Goal: Information Seeking & Learning: Find specific fact

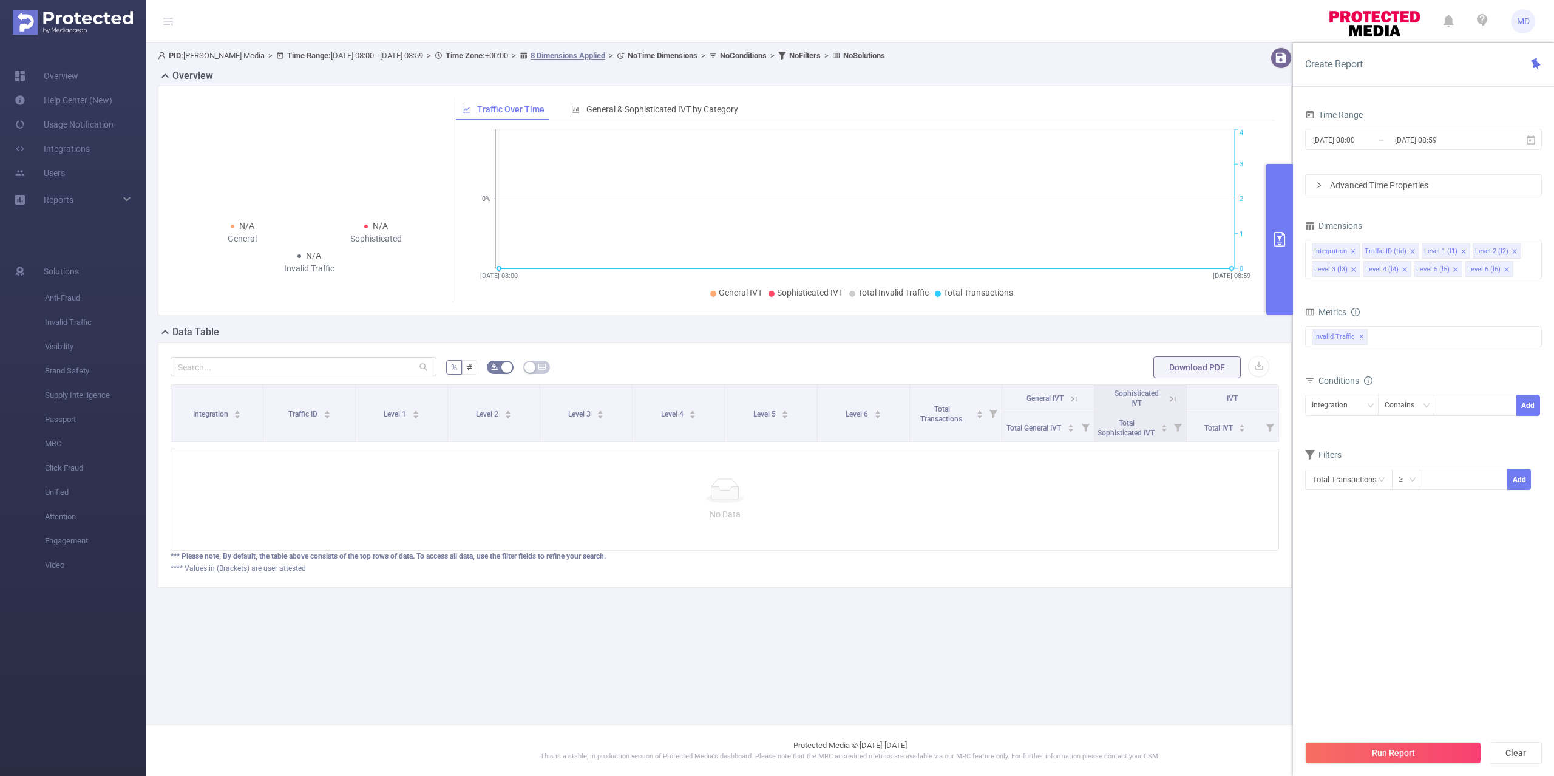
click at [1011, 491] on div "No Data" at bounding box center [725, 500] width 1109 height 102
click at [77, 18] on img at bounding box center [73, 22] width 120 height 25
click at [61, 353] on span "Visibility" at bounding box center [95, 347] width 101 height 24
click at [59, 345] on span "Visibility" at bounding box center [95, 347] width 101 height 24
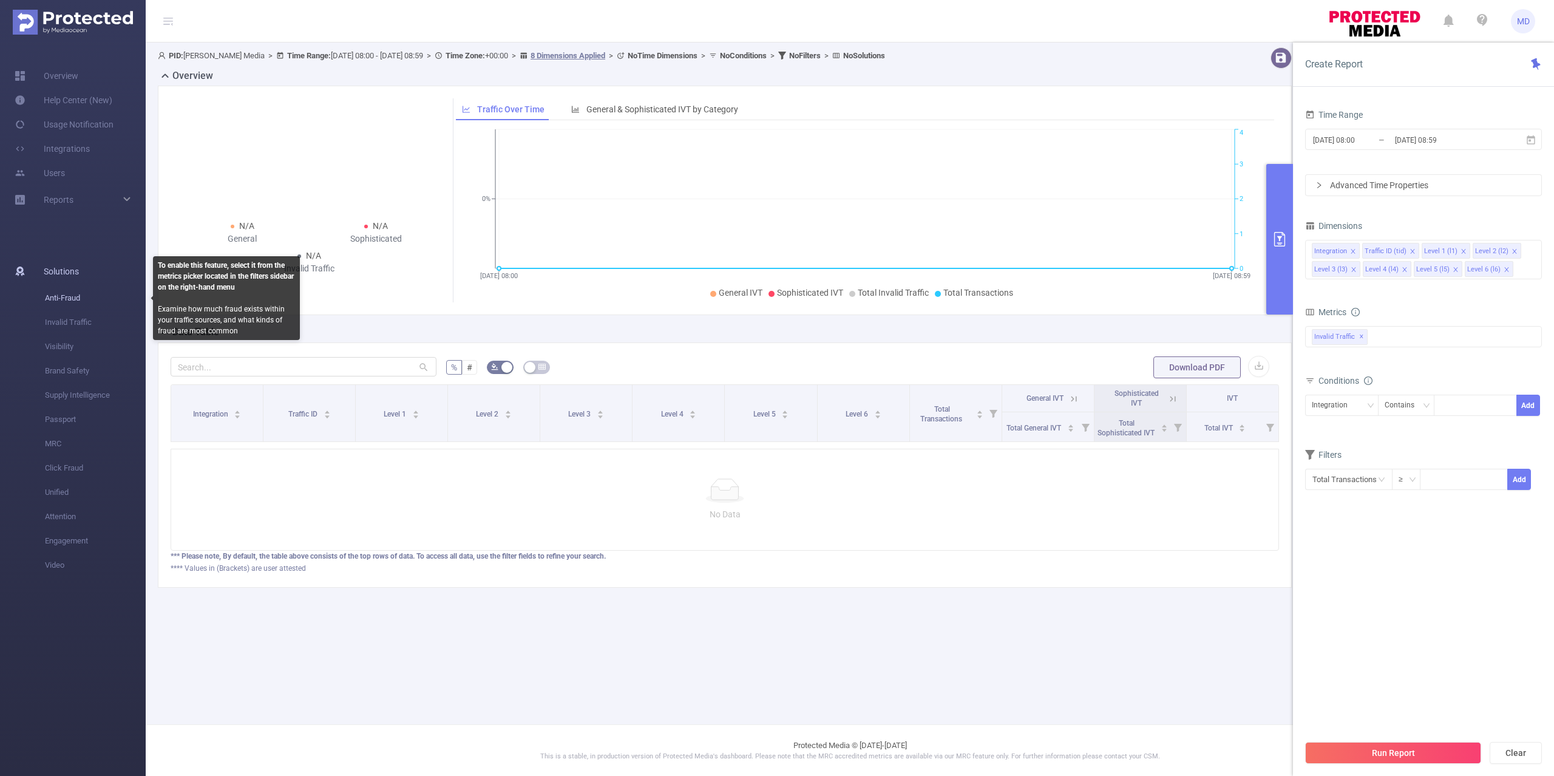
click at [64, 291] on span "Anti-Fraud" at bounding box center [95, 298] width 101 height 24
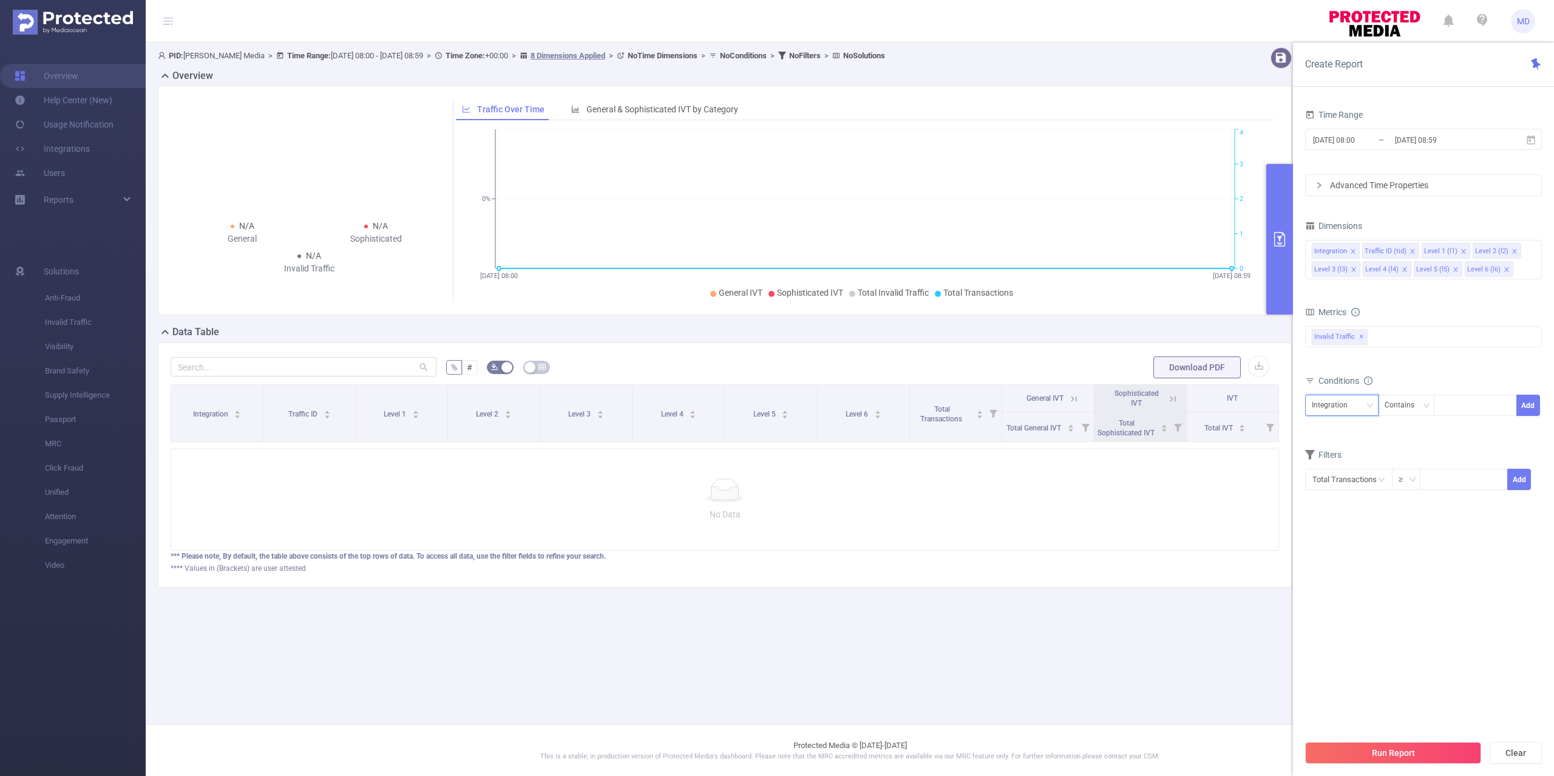
click at [1322, 406] on div "Integration" at bounding box center [1334, 405] width 44 height 20
click at [1347, 445] on li "Traffic ID (tid)" at bounding box center [1341, 450] width 73 height 19
click at [1454, 407] on div at bounding box center [1476, 405] width 70 height 20
type input "1"
type input "6"
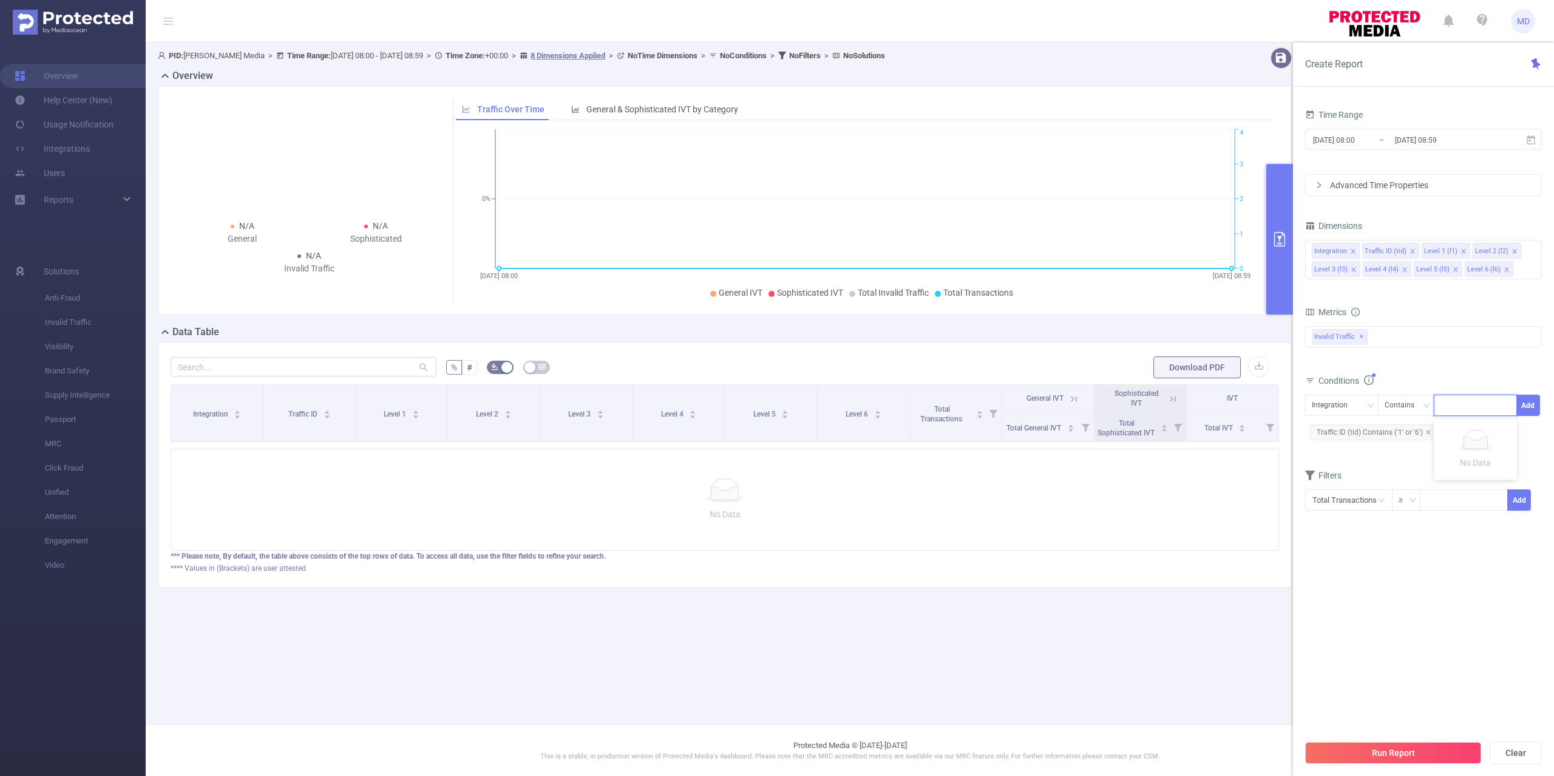
click at [1429, 746] on button "Run Report" at bounding box center [1393, 753] width 176 height 22
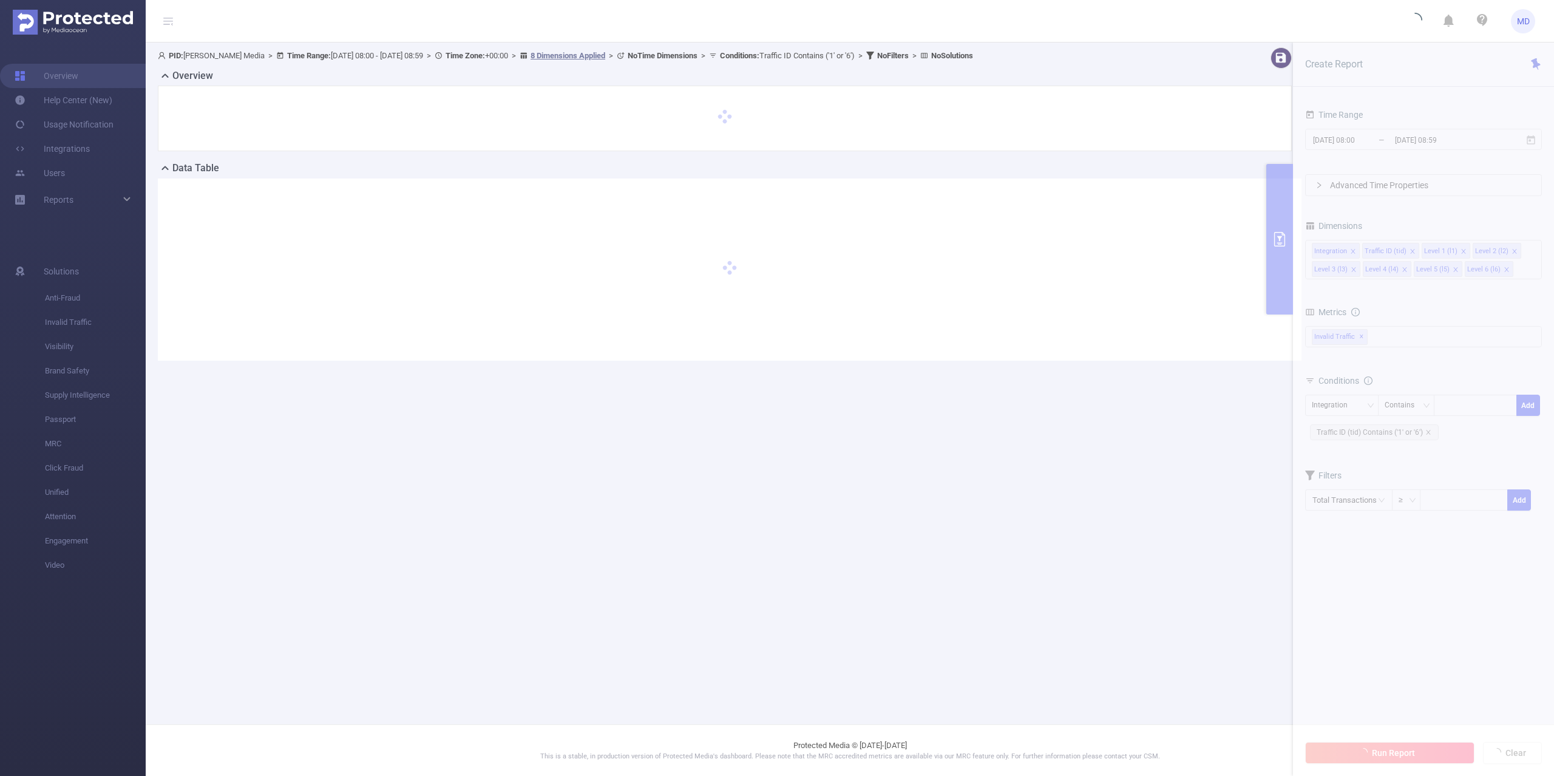
click at [1099, 500] on main "PID: Luna Media > Time Range: 2025-09-28 08:00 - 2025-09-28 08:59 > Time Zone: …" at bounding box center [850, 362] width 1409 height 724
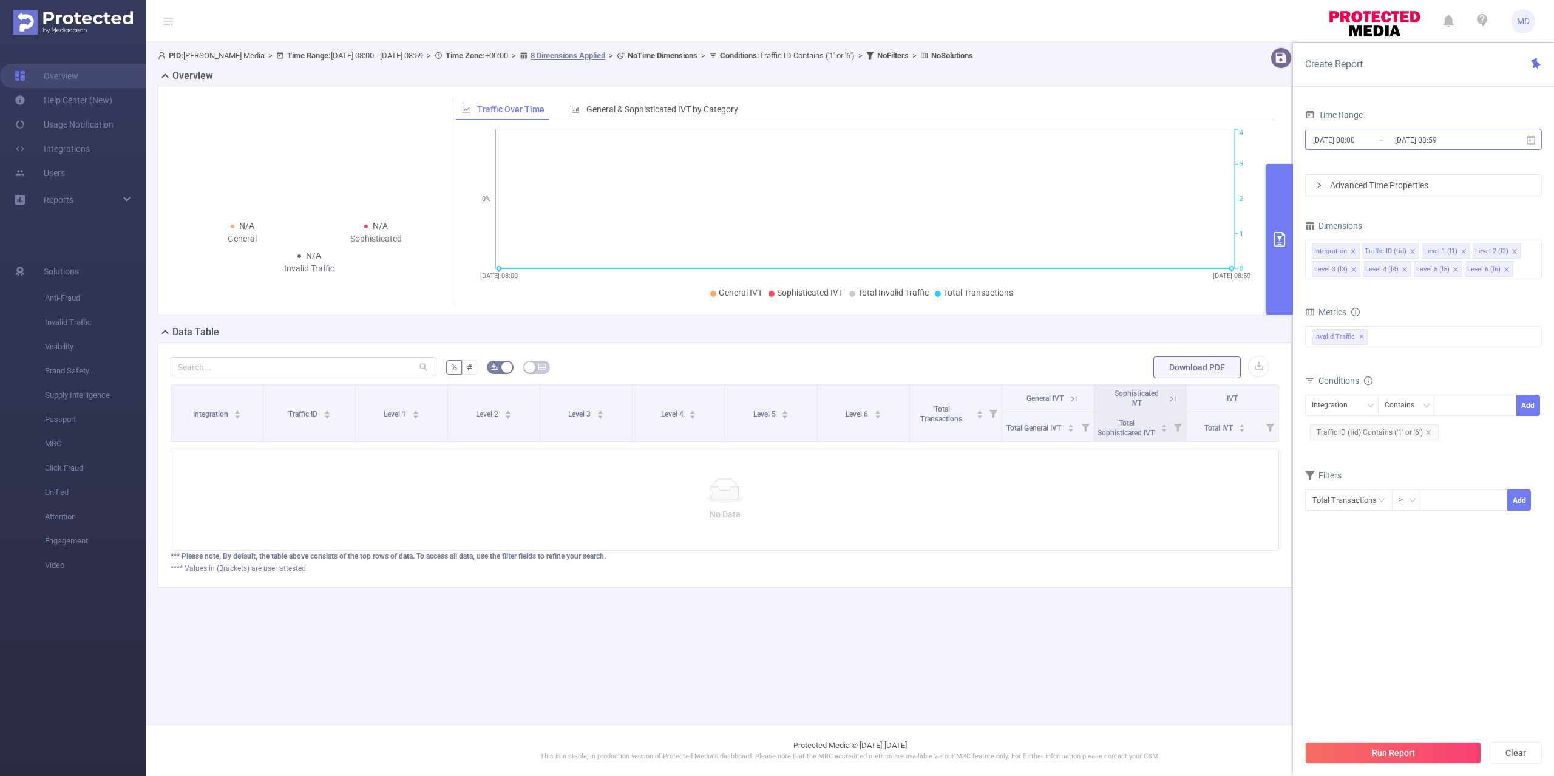
click at [1395, 132] on input "[DATE] 08:59" at bounding box center [1443, 140] width 98 height 16
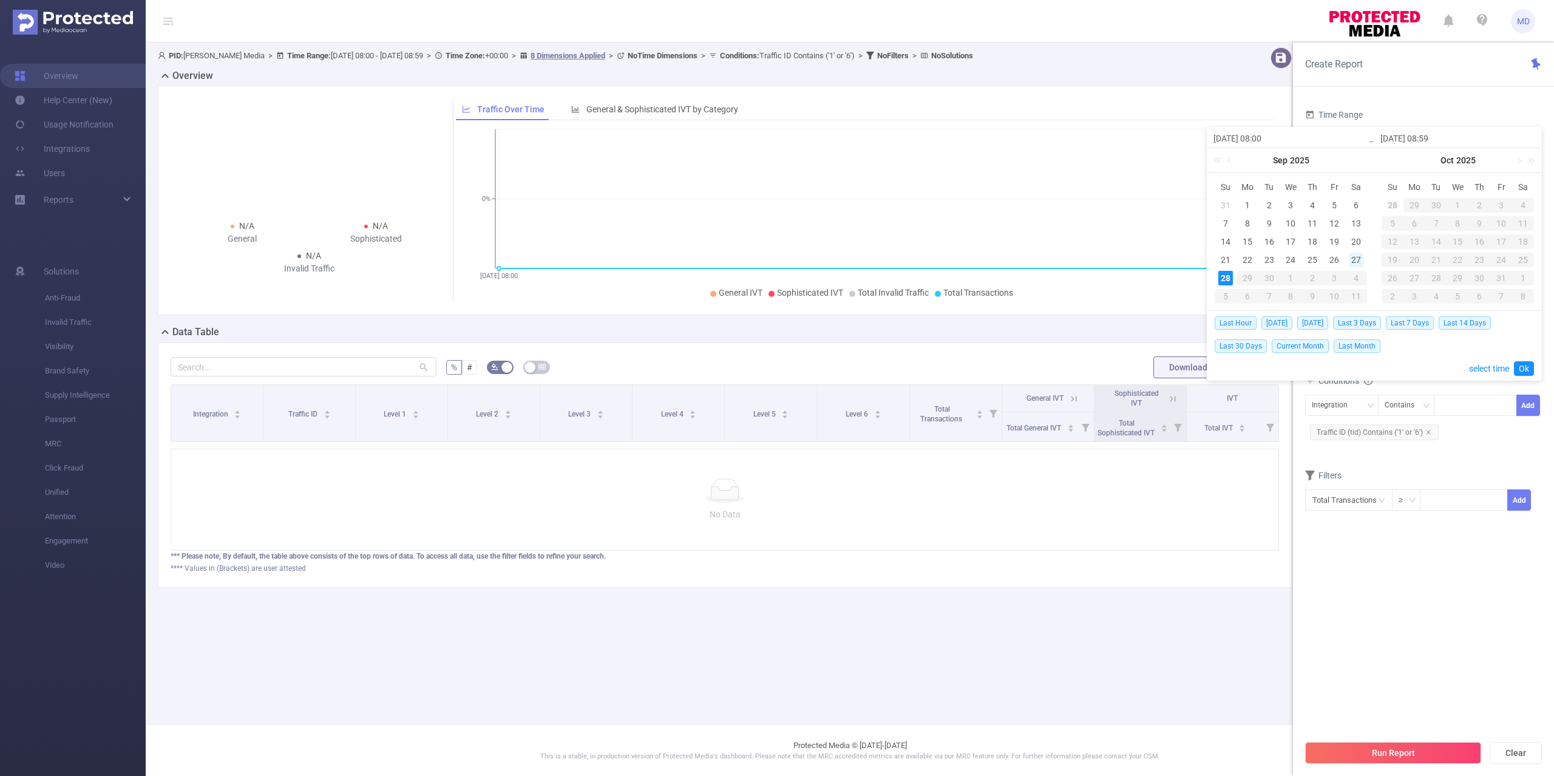
click at [1361, 261] on div "27" at bounding box center [1356, 260] width 15 height 15
click at [1228, 280] on div "28" at bounding box center [1226, 278] width 15 height 15
type input "2025-09-27 08:00"
click at [1530, 367] on link "Ok" at bounding box center [1524, 368] width 20 height 15
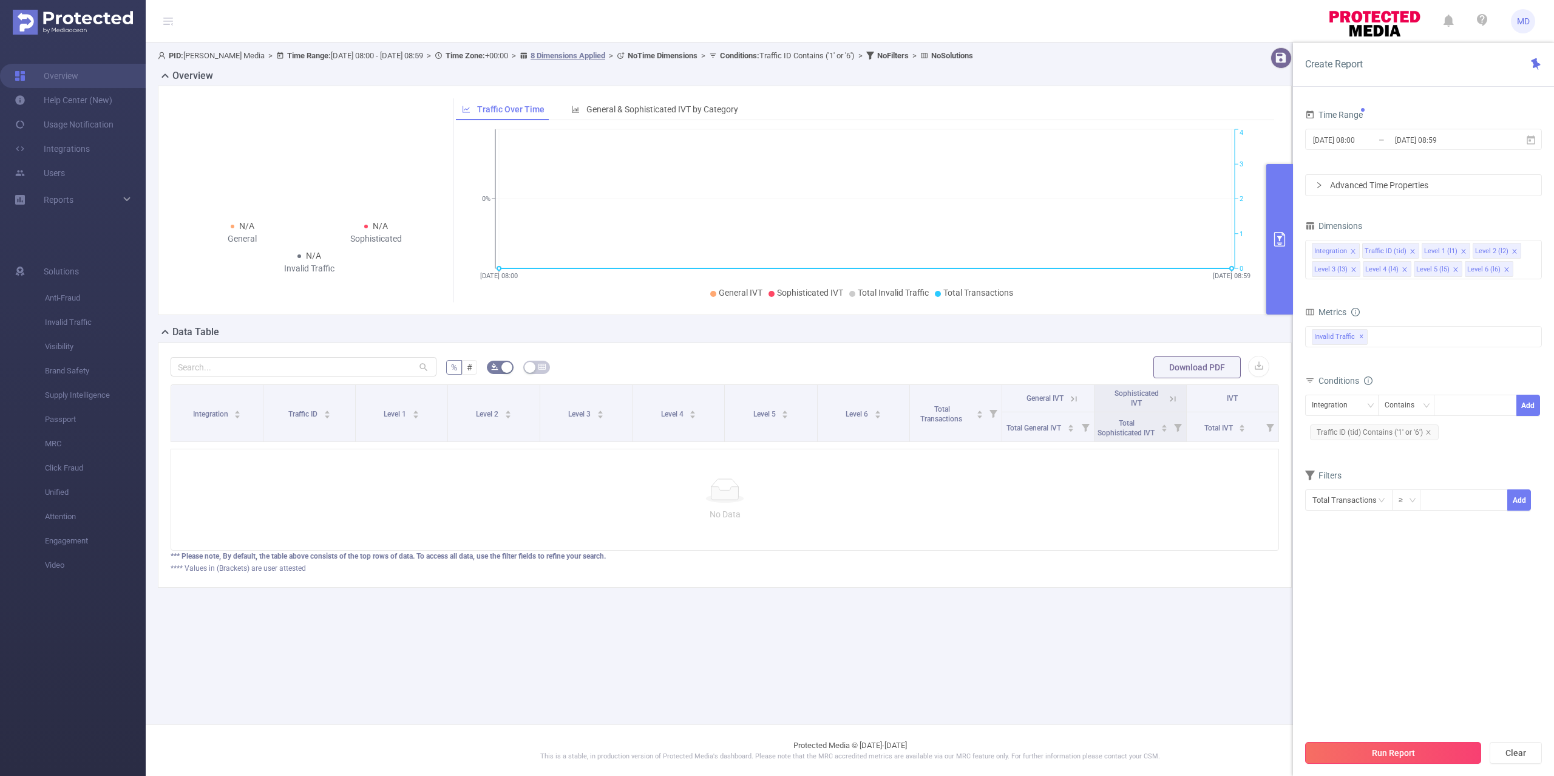
click at [1393, 761] on button "Run Report" at bounding box center [1393, 753] width 176 height 22
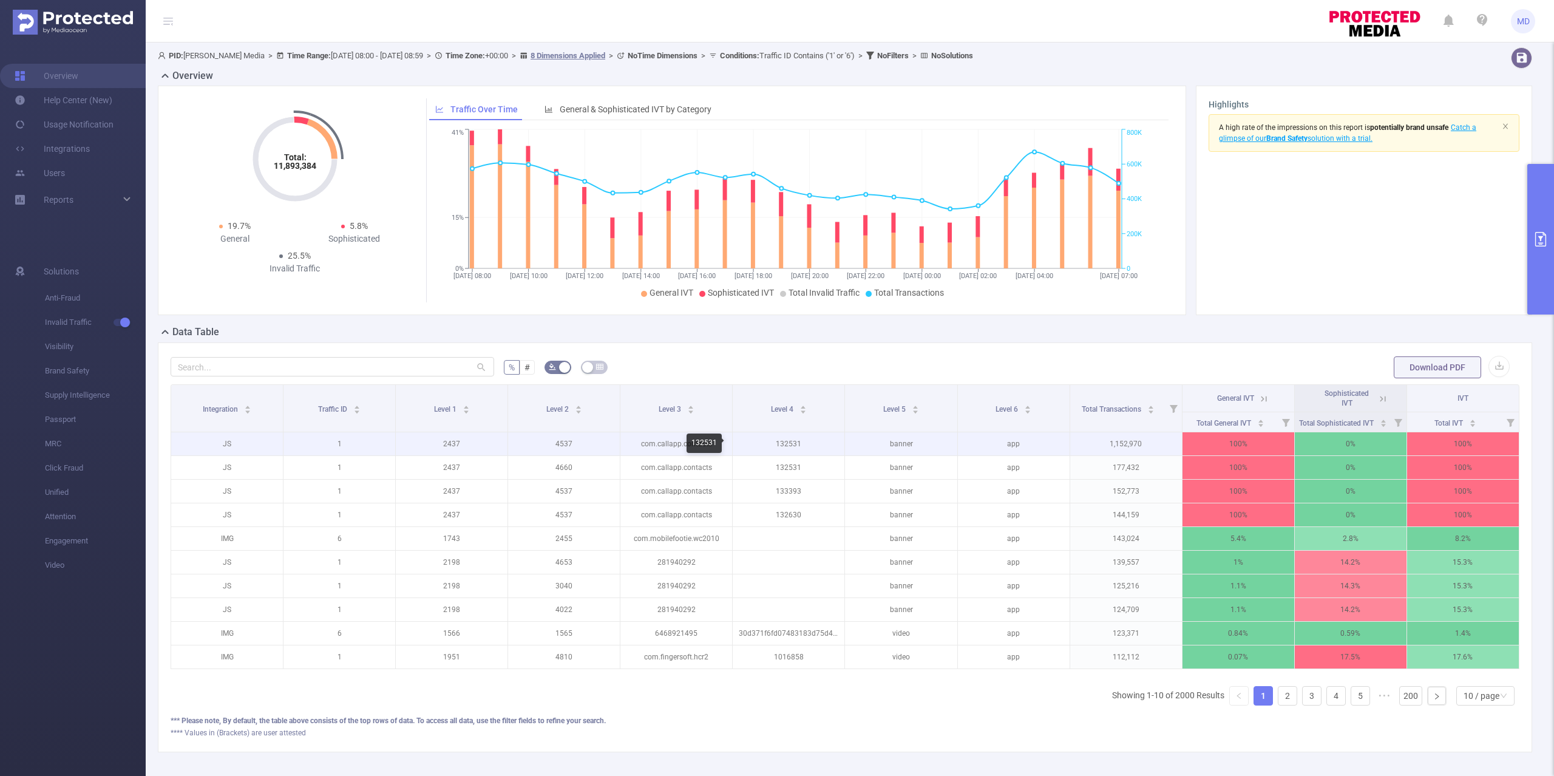
click at [789, 443] on p "132531" at bounding box center [789, 443] width 112 height 23
click at [1543, 261] on button "primary" at bounding box center [1541, 239] width 27 height 151
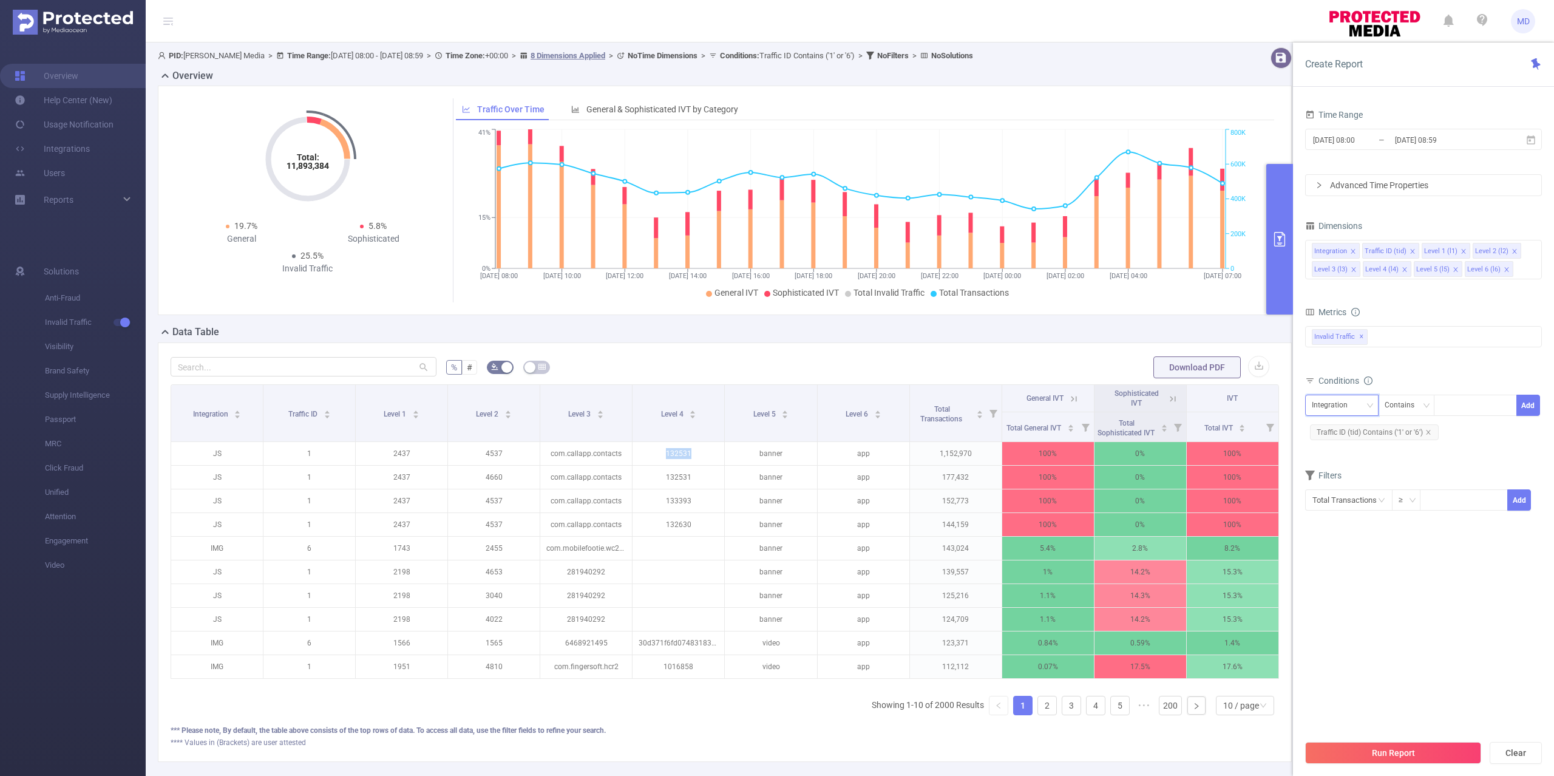
click at [1333, 397] on div "Integration" at bounding box center [1334, 405] width 44 height 20
click at [1336, 472] on li "Level 1 (l1)" at bounding box center [1341, 470] width 73 height 19
click at [1472, 409] on div at bounding box center [1476, 405] width 70 height 20
paste input "2420"
type input "2420"
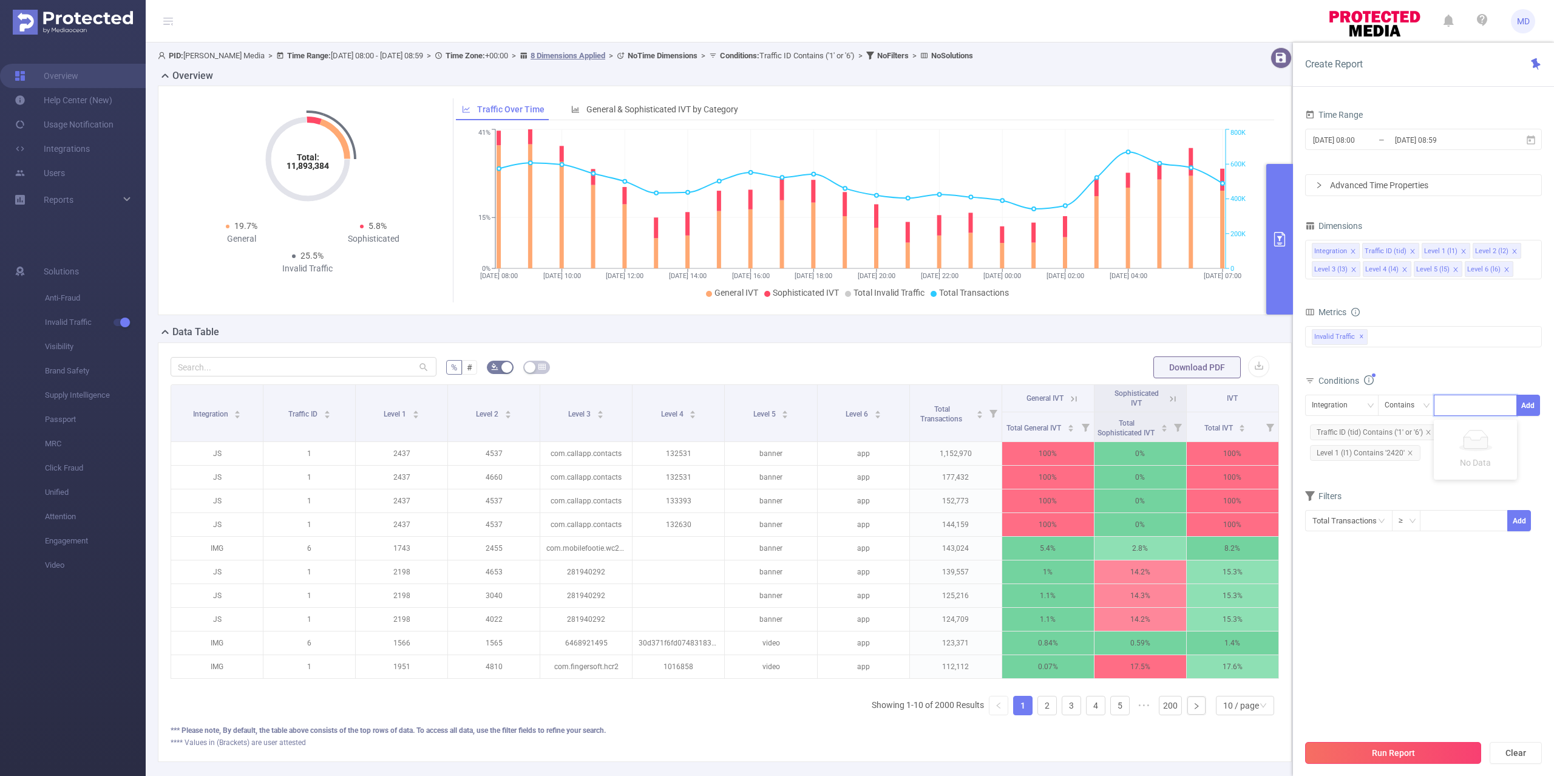
click at [1409, 760] on button "Run Report" at bounding box center [1393, 753] width 176 height 22
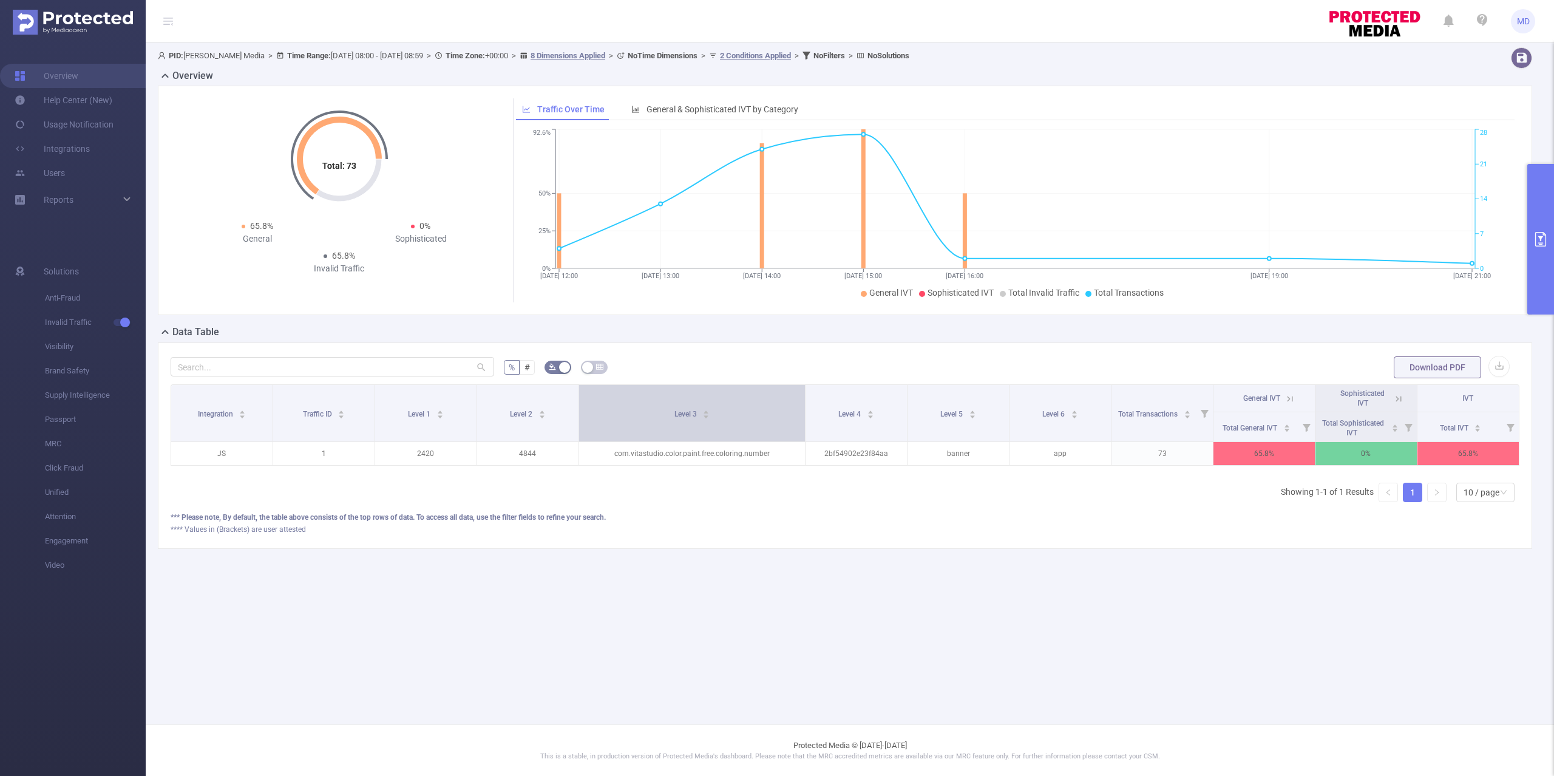
drag, startPoint x: 731, startPoint y: 395, endPoint x: 772, endPoint y: 396, distance: 41.3
click at [772, 396] on th "Level 3" at bounding box center [692, 413] width 226 height 57
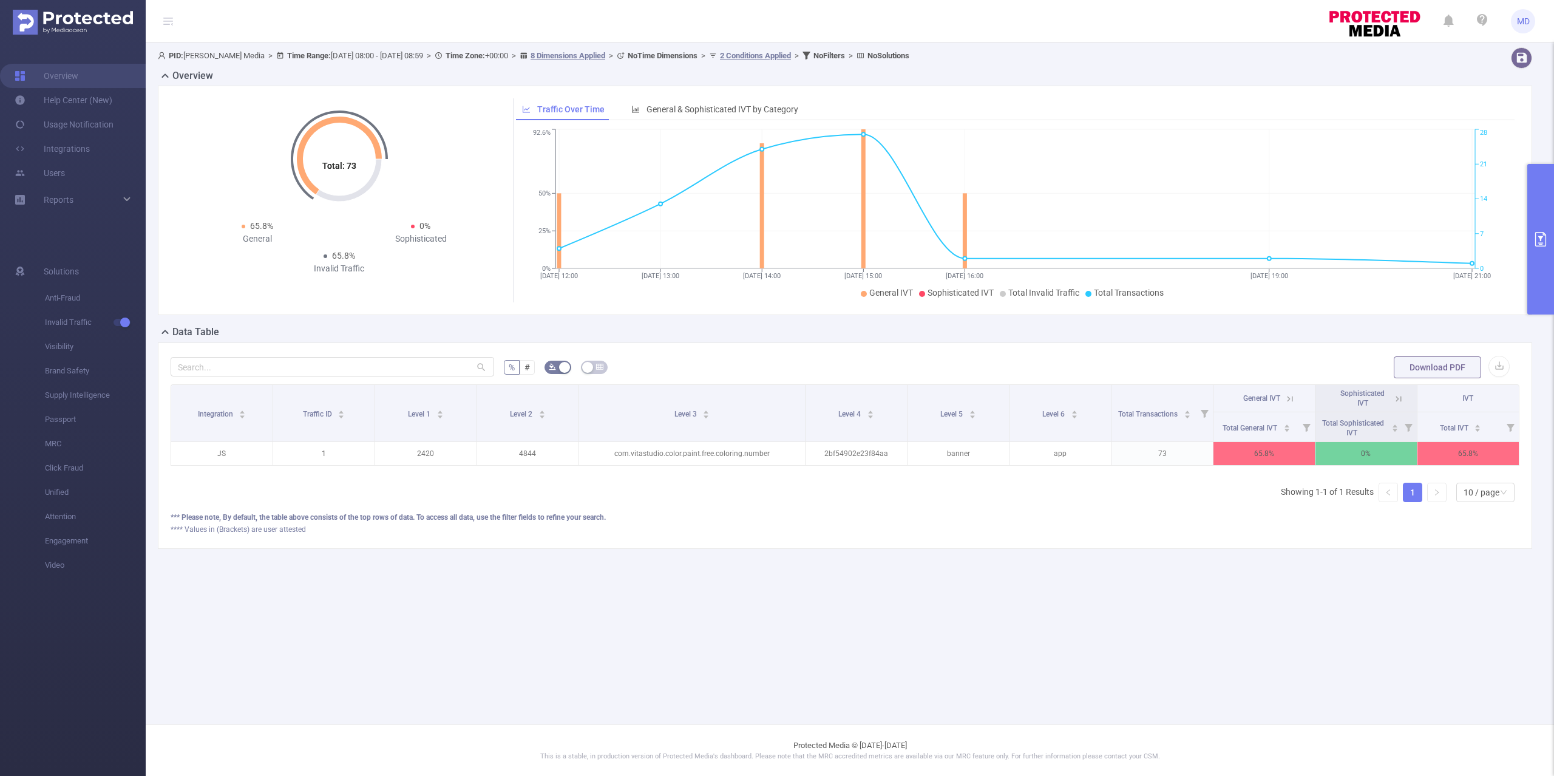
click at [692, 549] on div "% # Download PDF Integration Traffic ID Level 1 Level 2 Level 3 Level 4 Level 5…" at bounding box center [845, 445] width 1375 height 206
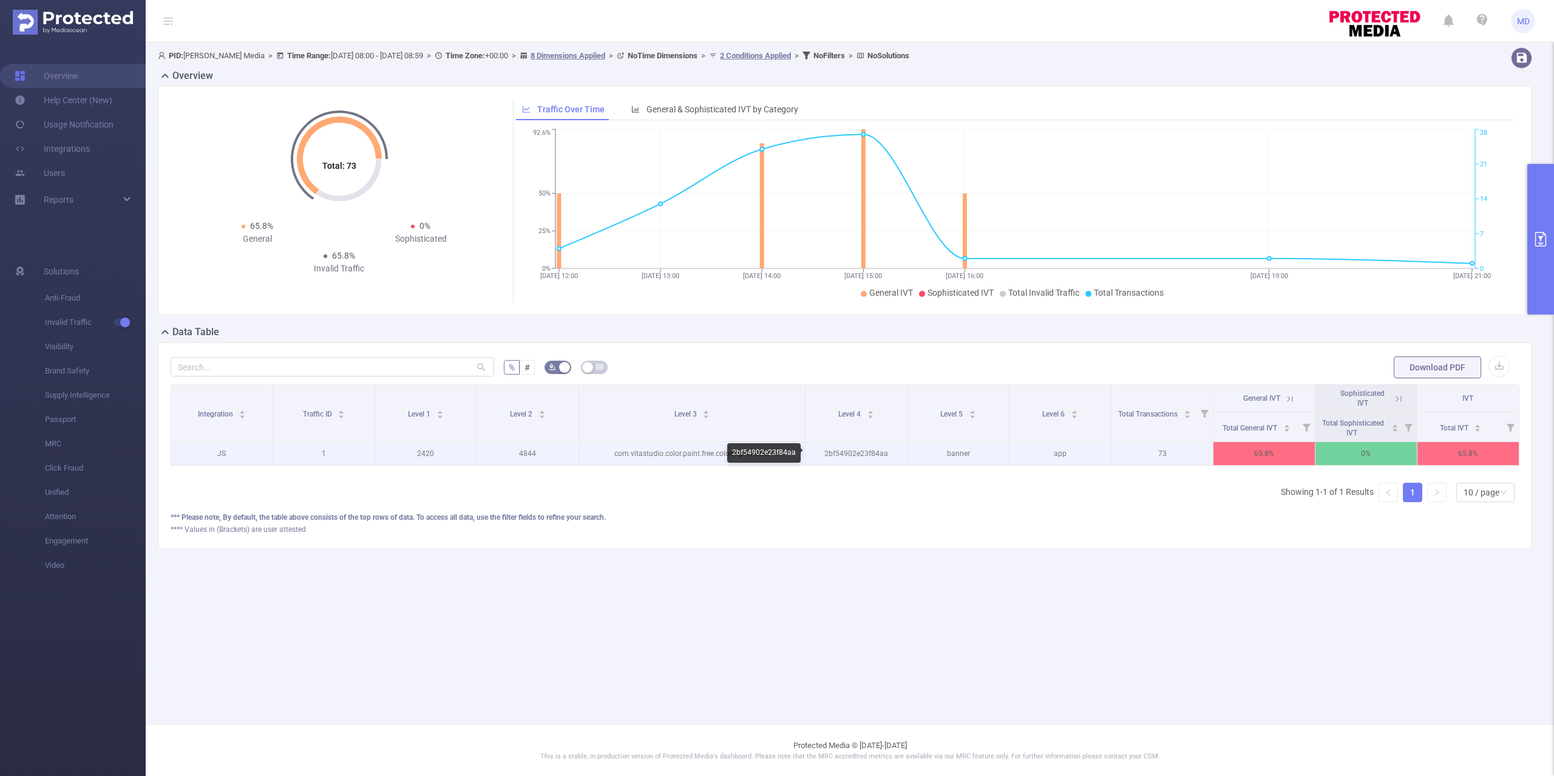
click at [871, 454] on p "2bf54902e23f84aa" at bounding box center [856, 453] width 101 height 23
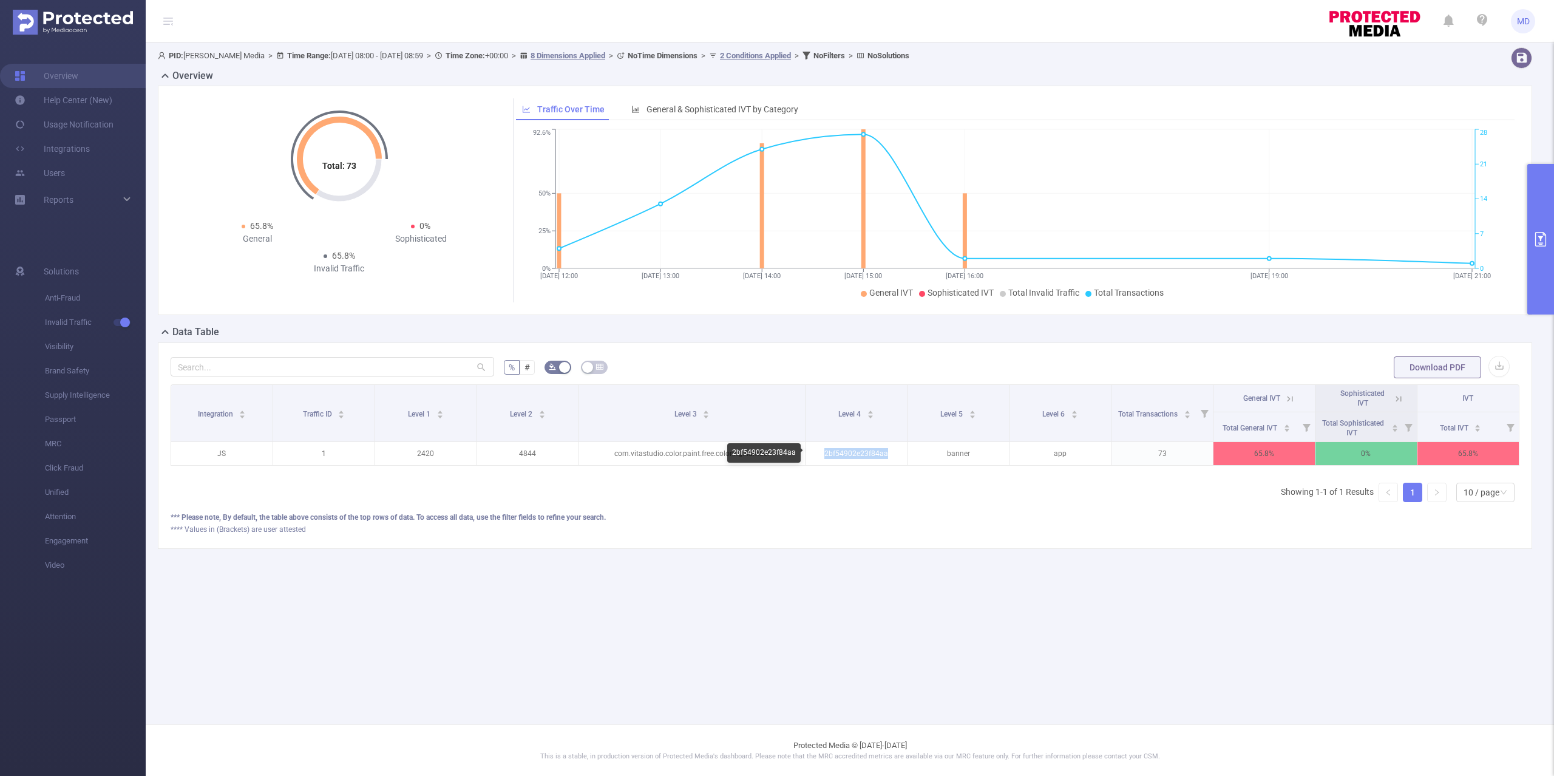
copy p "2bf54902e23f84aa"
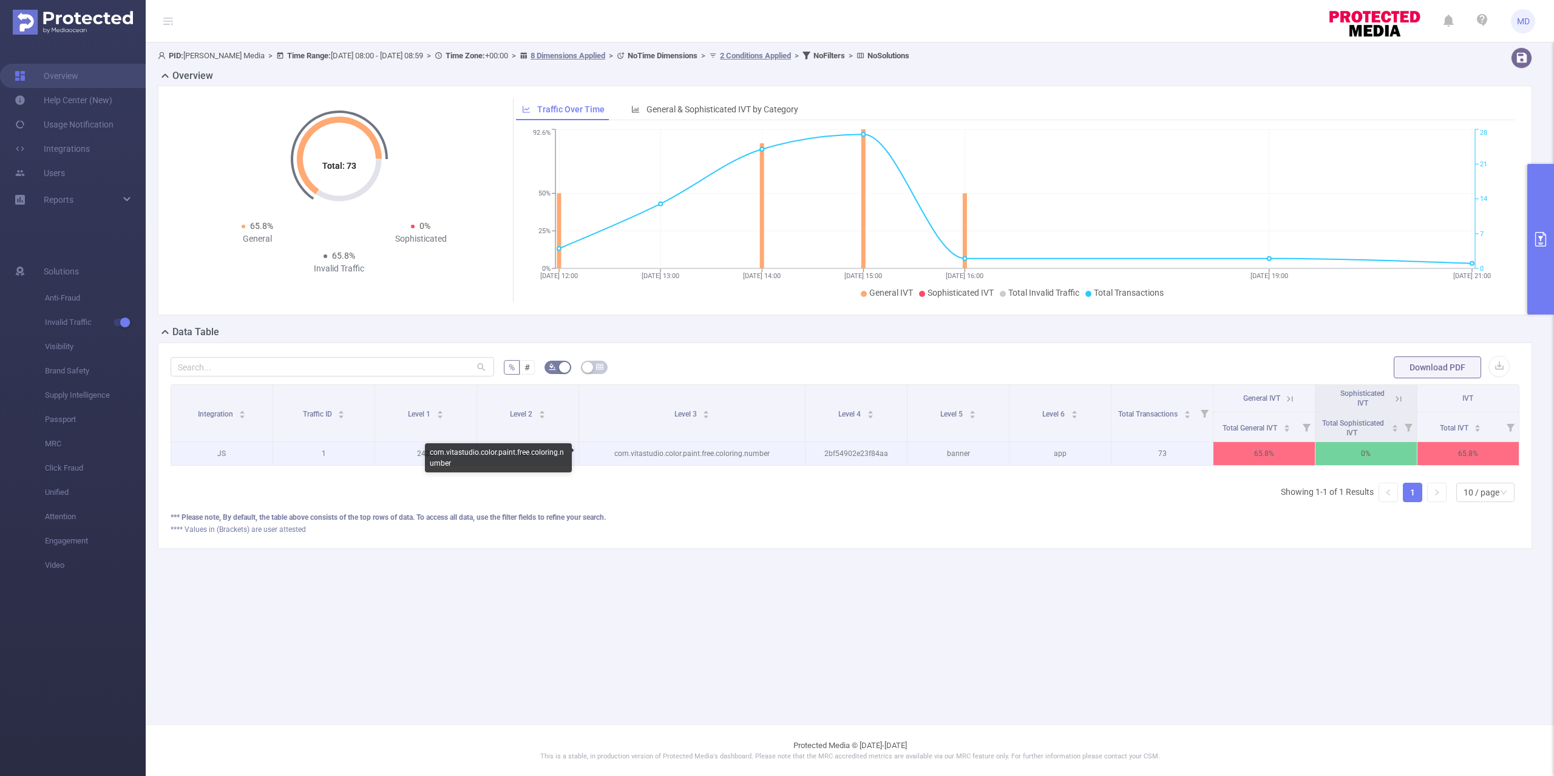
click at [743, 451] on p "com.vitastudio.color.paint.free.coloring.number" at bounding box center [692, 453] width 226 height 23
copy p "com.vitastudio.color.paint.free.coloring.number"
